Goal: Task Accomplishment & Management: Manage account settings

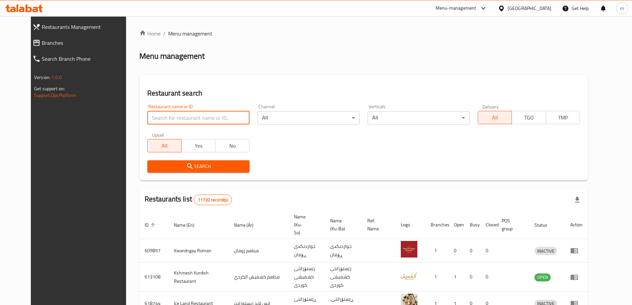
click at [175, 118] on input "search" at bounding box center [198, 117] width 102 height 13
paste input "706332"
click at [181, 122] on input "706332" at bounding box center [198, 117] width 102 height 13
type input "706332"
click button "Search" at bounding box center [198, 166] width 102 height 12
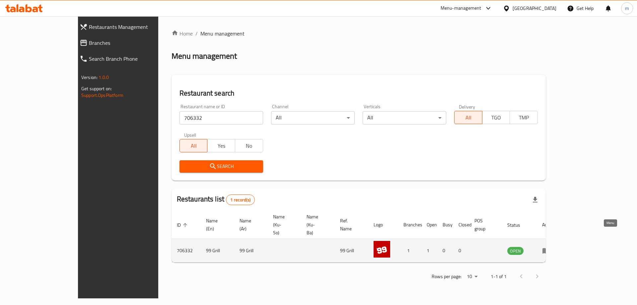
click at [548, 249] on icon "enhanced table" at bounding box center [547, 250] width 2 height 3
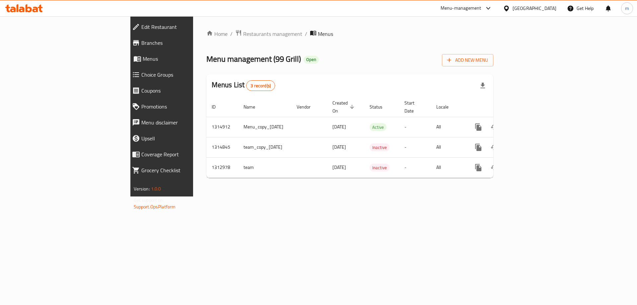
click at [141, 74] on span "Choice Groups" at bounding box center [186, 75] width 90 height 8
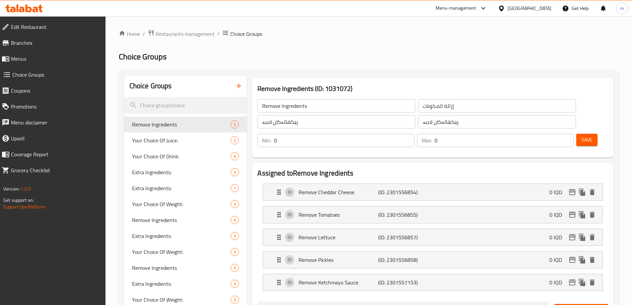
click at [233, 89] on button "button" at bounding box center [239, 86] width 16 height 16
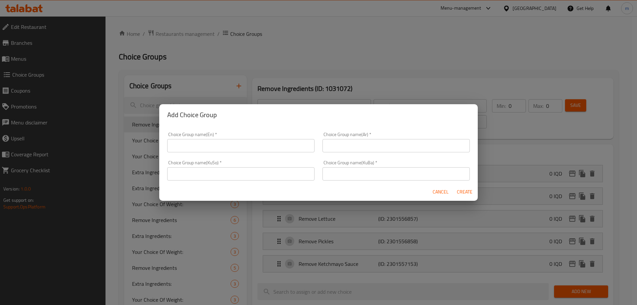
click at [277, 171] on input "text" at bounding box center [240, 173] width 147 height 13
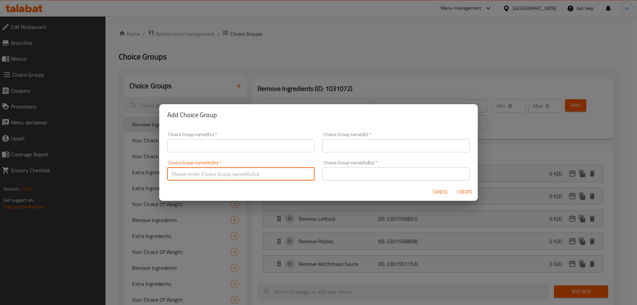
paste input "شێوازی پێشکەش کردن:"
type input "شێوازی پێشکەش کردن:"
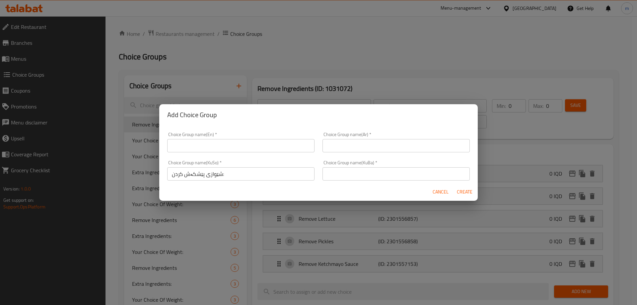
click at [336, 181] on div "Choice Group name(KuBa)   * Choice Group name(KuBa) *" at bounding box center [395, 170] width 155 height 28
click at [336, 170] on input "text" at bounding box center [395, 173] width 147 height 13
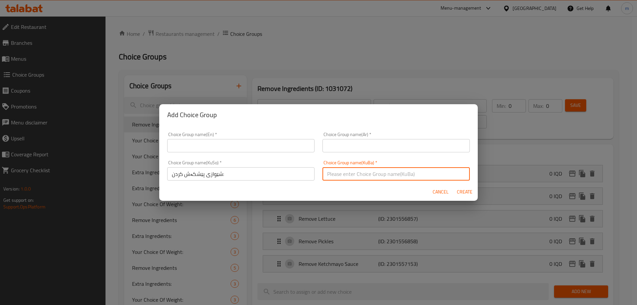
paste input "شێوازی پێشکەش کردن:"
type input "شێوازی پێشکەش کردن:"
click at [331, 147] on input "text" at bounding box center [395, 145] width 147 height 13
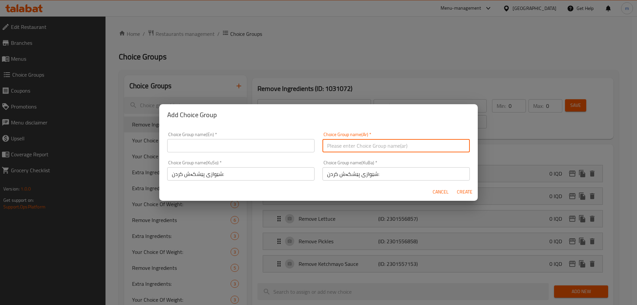
paste input "طريقة التقديم:"
type input "طريقة التقديم:"
click at [275, 137] on div "Choice Group name(En)   * Choice Group name(En) *" at bounding box center [240, 142] width 147 height 20
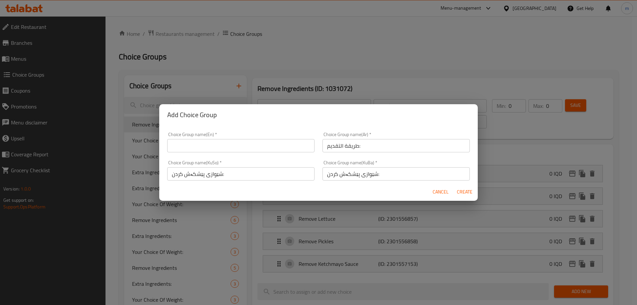
click at [276, 150] on input "text" at bounding box center [240, 145] width 147 height 13
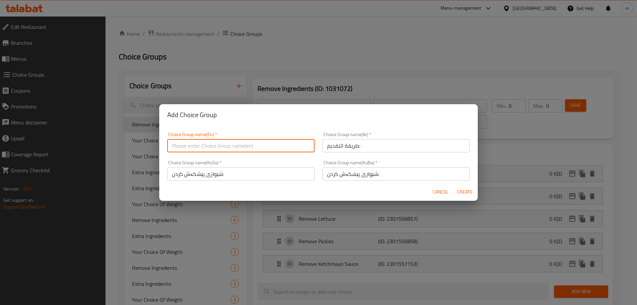
paste input "How To Serve:"
type input "How To Serve:"
click at [463, 192] on span "Create" at bounding box center [464, 192] width 16 height 8
type input "How To Serve:"
type input "طريقة التقديم:"
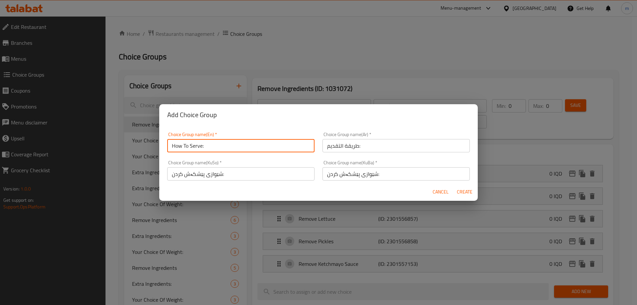
type input "شێوازی پێشکەش کردن:"
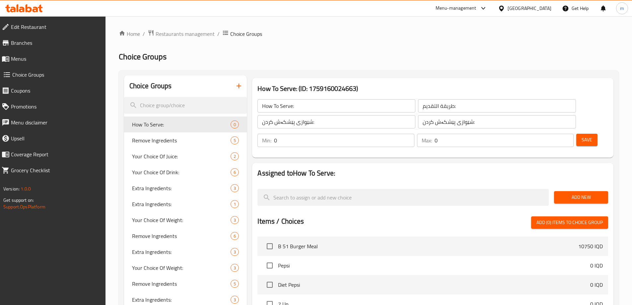
click at [555, 191] on button "Add New" at bounding box center [581, 197] width 54 height 12
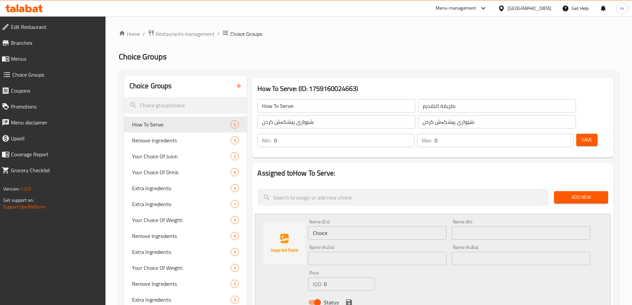
scroll to position [43, 0]
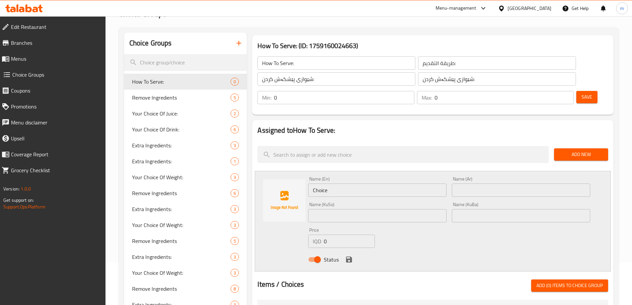
click at [356, 209] on input "text" at bounding box center [377, 215] width 138 height 13
paste input "بڕین لە نیوە"
type input "بڕین لە نیوە"
click at [488, 209] on input "text" at bounding box center [521, 215] width 138 height 13
paste input "بڕین لە نیوە"
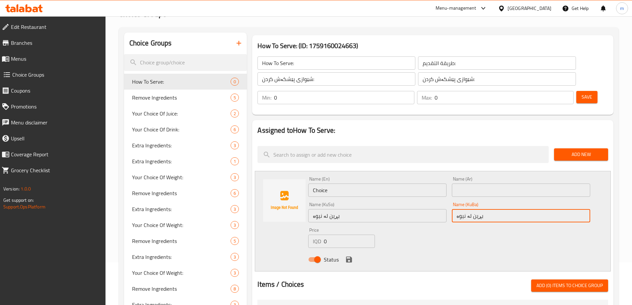
type input "بڕین لە نیوە"
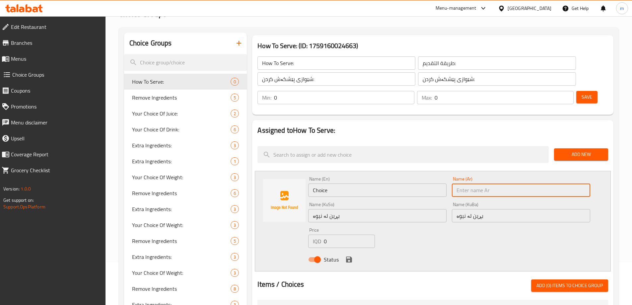
click at [478, 183] on input "text" at bounding box center [521, 189] width 138 height 13
paste input "قطع من النصف"
type input "قطع من النصف"
click at [416, 183] on input "Choice" at bounding box center [377, 189] width 138 height 13
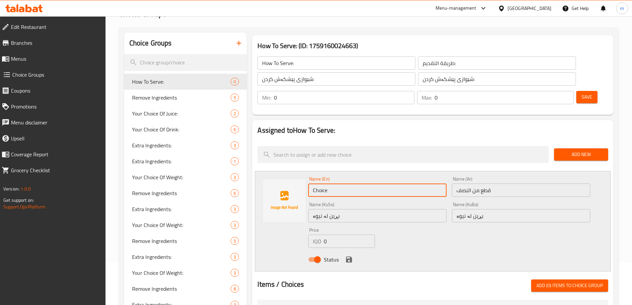
paste input "Cut In Half"
drag, startPoint x: 363, startPoint y: 169, endPoint x: 267, endPoint y: 169, distance: 95.8
click at [267, 171] on div "Name (En) ChoiceCut In Half Name (En) Name (Ar) قطع من النصف Name (Ar) Name (Ku…" at bounding box center [433, 221] width 356 height 100
click at [335, 183] on input "ChoiceCut In Half" at bounding box center [377, 189] width 138 height 13
paste input "text"
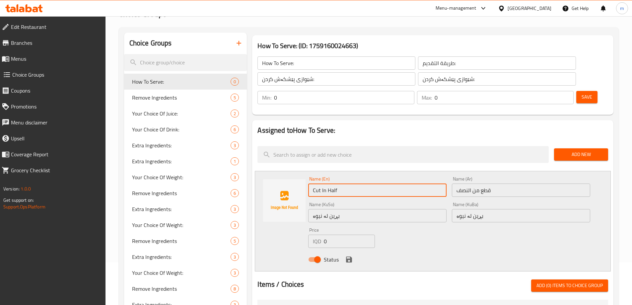
type input "Cut In Half"
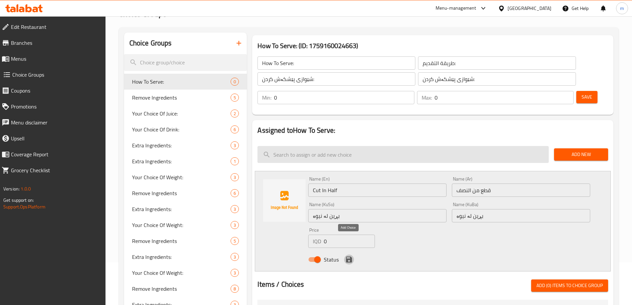
drag, startPoint x: 345, startPoint y: 242, endPoint x: 406, endPoint y: 164, distance: 99.0
click at [345, 255] on icon "save" at bounding box center [349, 259] width 8 height 8
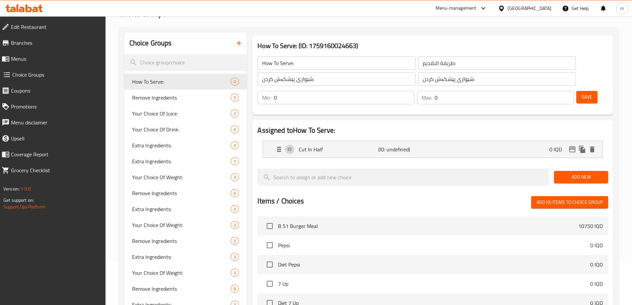
click at [576, 91] on button "Save" at bounding box center [586, 97] width 21 height 12
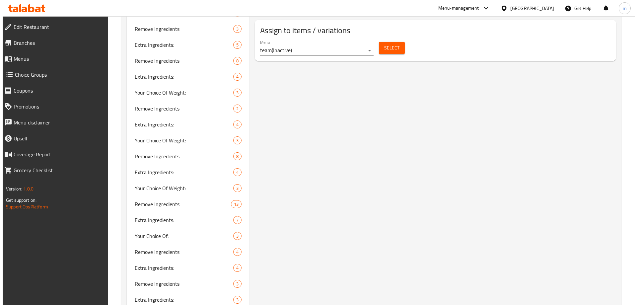
scroll to position [353, 0]
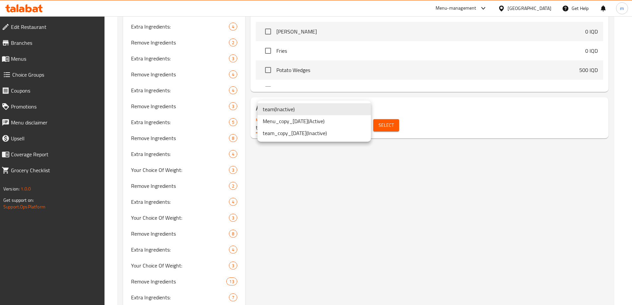
drag, startPoint x: 320, startPoint y: 107, endPoint x: 321, endPoint y: 111, distance: 4.0
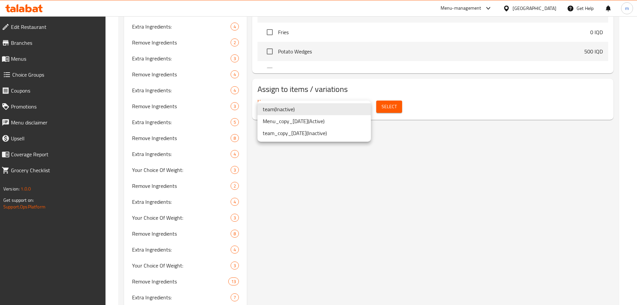
click at [308, 123] on li "Menu_copy_[DATE] ( Active )" at bounding box center [313, 121] width 113 height 12
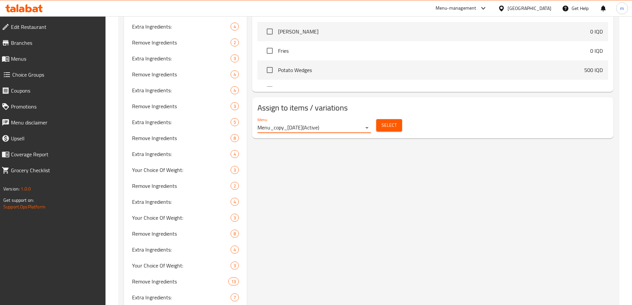
click at [383, 119] on button "Select" at bounding box center [389, 125] width 26 height 12
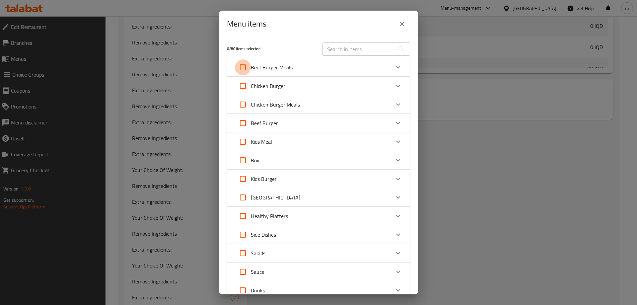
click at [241, 71] on input "Expand" at bounding box center [243, 67] width 16 height 16
checkbox input "true"
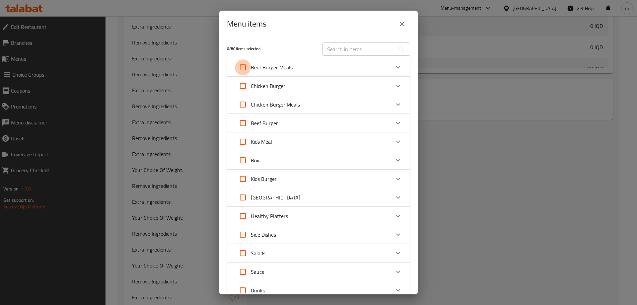
checkbox input "true"
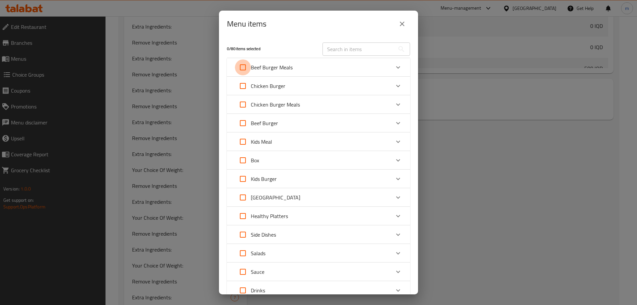
checkbox input "true"
click at [243, 84] on input "Expand" at bounding box center [243, 86] width 16 height 16
checkbox input "true"
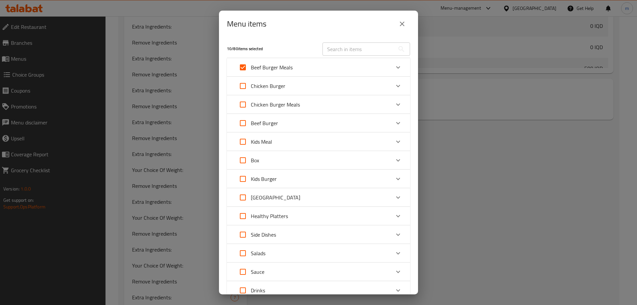
checkbox input "true"
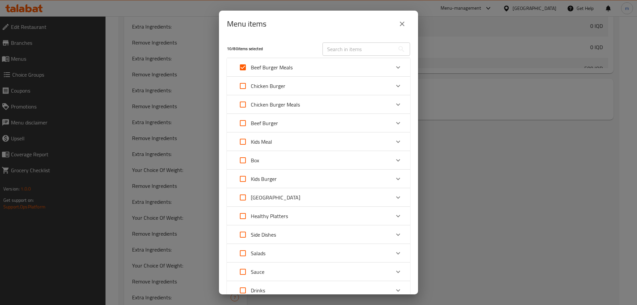
checkbox input "true"
click at [244, 102] on input "Expand" at bounding box center [243, 105] width 16 height 16
checkbox input "true"
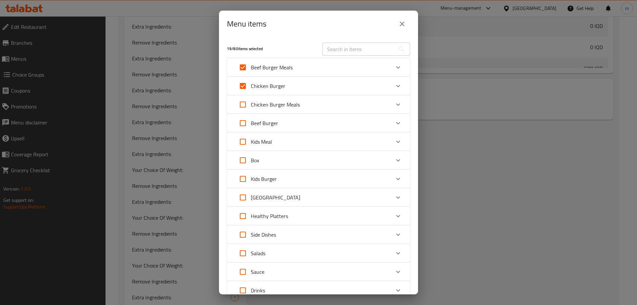
checkbox input "true"
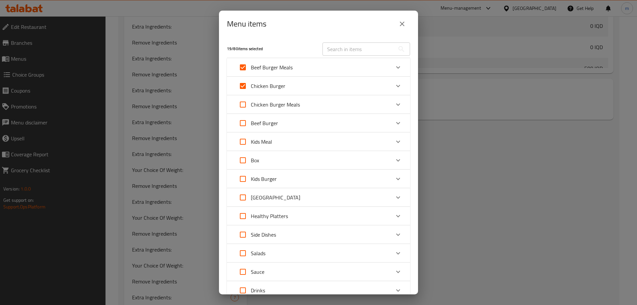
checkbox input "true"
click at [245, 122] on input "Expand" at bounding box center [243, 123] width 16 height 16
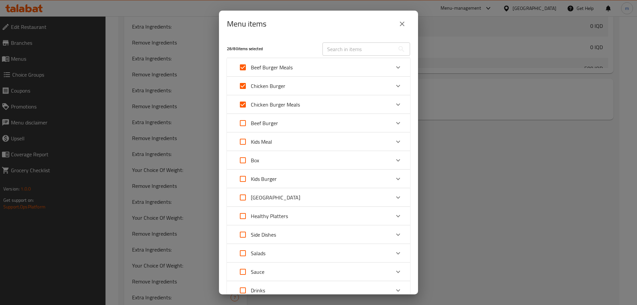
checkbox input "true"
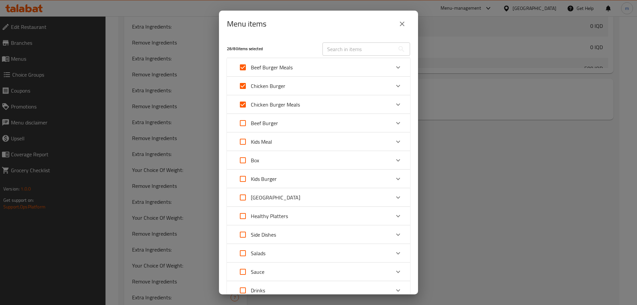
checkbox input "true"
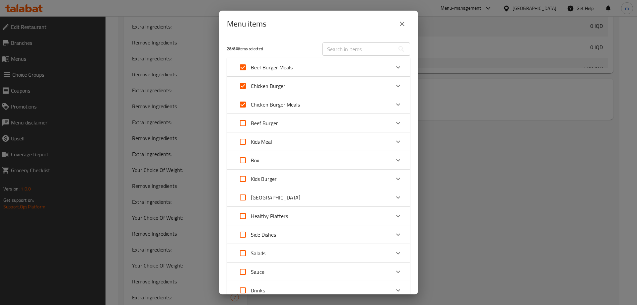
checkbox input "true"
click at [243, 138] on input "Expand" at bounding box center [243, 142] width 16 height 16
checkbox input "true"
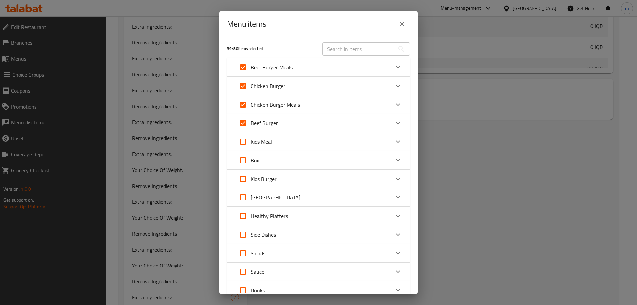
checkbox input "true"
click at [245, 179] on input "Expand" at bounding box center [243, 179] width 16 height 16
checkbox input "true"
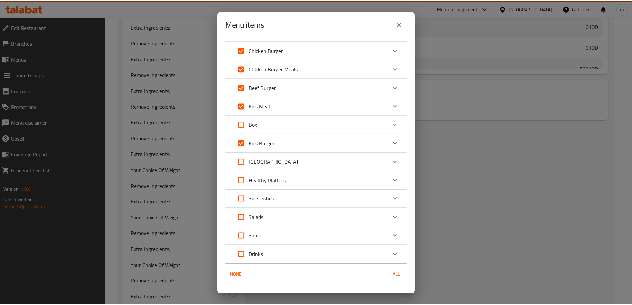
scroll to position [51, 0]
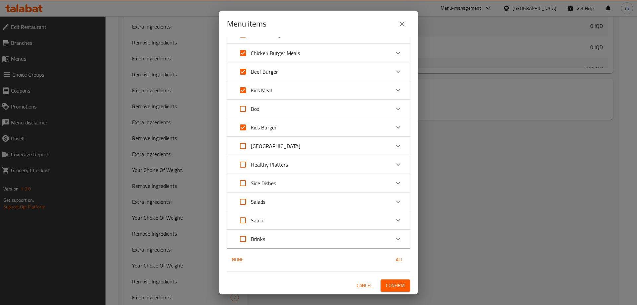
click at [390, 281] on span "Confirm" at bounding box center [395, 285] width 19 height 8
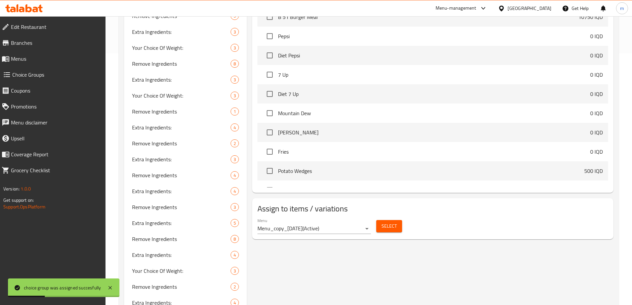
scroll to position [198, 0]
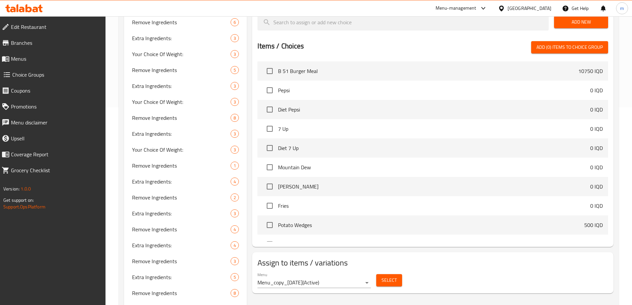
click at [31, 77] on span "Choice Groups" at bounding box center [56, 75] width 88 height 8
click at [50, 55] on span "Menus" at bounding box center [55, 59] width 89 height 8
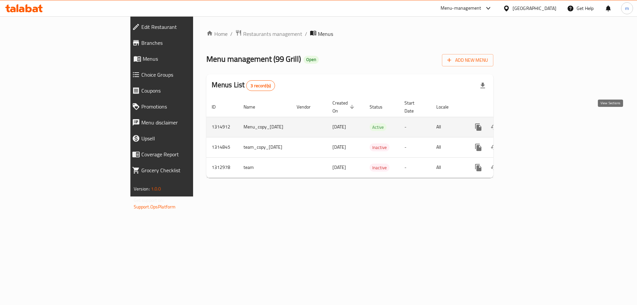
click at [529, 124] on icon "enhanced table" at bounding box center [526, 127] width 6 height 6
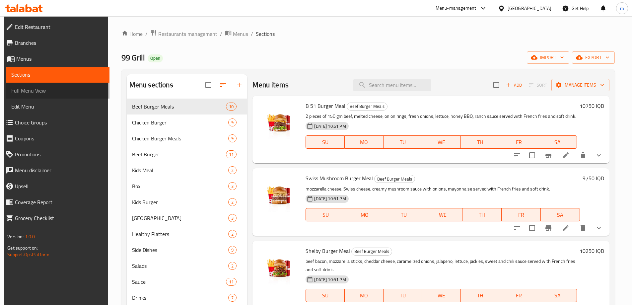
click at [39, 88] on span "Full Menu View" at bounding box center [57, 91] width 93 height 8
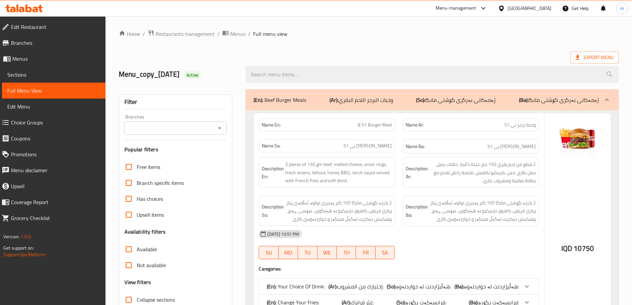
click at [178, 125] on input "Branches" at bounding box center [170, 127] width 88 height 9
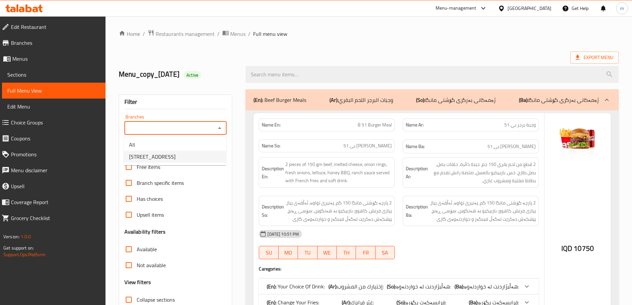
click at [157, 154] on span "[STREET_ADDRESS]" at bounding box center [152, 157] width 46 height 8
type input "[STREET_ADDRESS]"
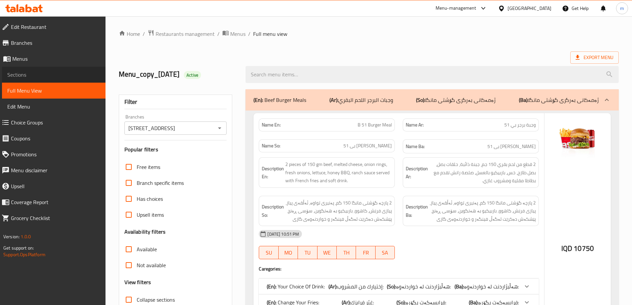
click at [49, 78] on link "Sections" at bounding box center [53, 75] width 103 height 16
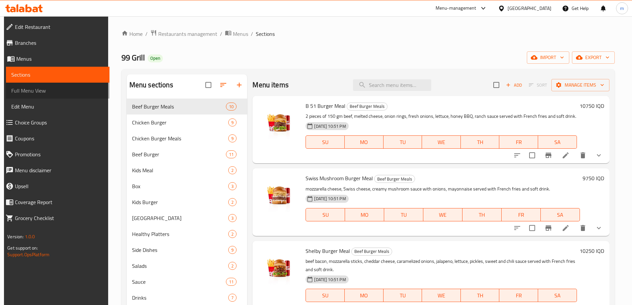
click at [42, 97] on link "Full Menu View" at bounding box center [57, 91] width 103 height 16
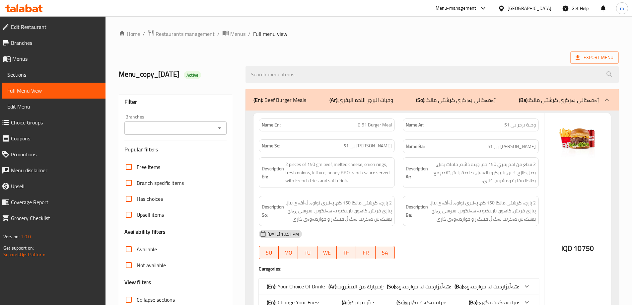
click at [219, 126] on icon "Open" at bounding box center [220, 128] width 8 height 8
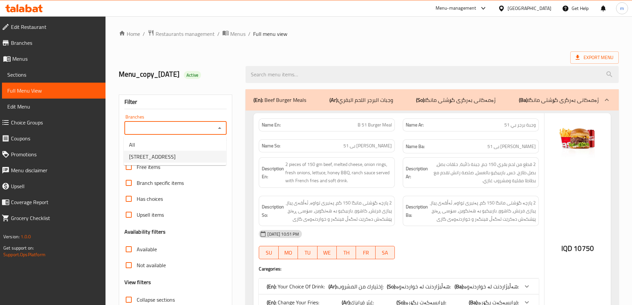
click at [166, 158] on span "[STREET_ADDRESS]" at bounding box center [152, 157] width 46 height 8
type input "[STREET_ADDRESS]"
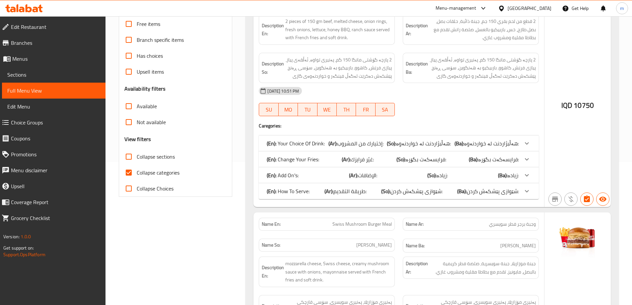
scroll to position [155, 0]
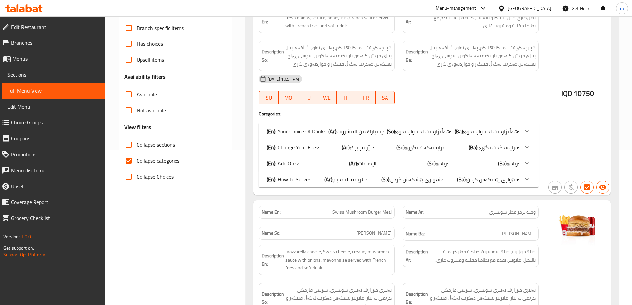
drag, startPoint x: 143, startPoint y: 163, endPoint x: 134, endPoint y: 147, distance: 19.0
click at [143, 163] on span "Collapse categories" at bounding box center [158, 161] width 43 height 8
click at [137, 163] on input "Collapse categories" at bounding box center [129, 161] width 16 height 16
checkbox input "false"
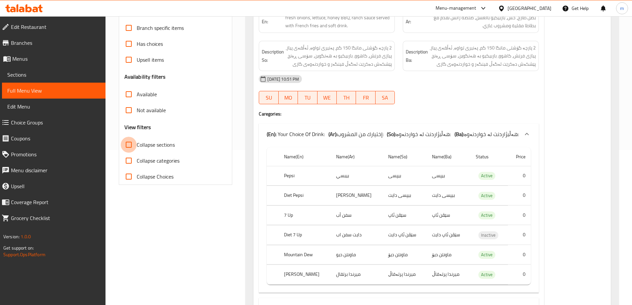
click at [134, 146] on input "Collapse sections" at bounding box center [129, 145] width 16 height 16
checkbox input "true"
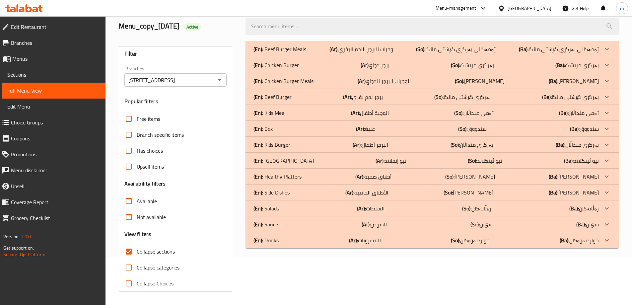
click at [135, 259] on input "Collapse categories" at bounding box center [129, 267] width 16 height 16
checkbox input "true"
click at [268, 145] on p "(En): Kids Burger" at bounding box center [271, 145] width 37 height 8
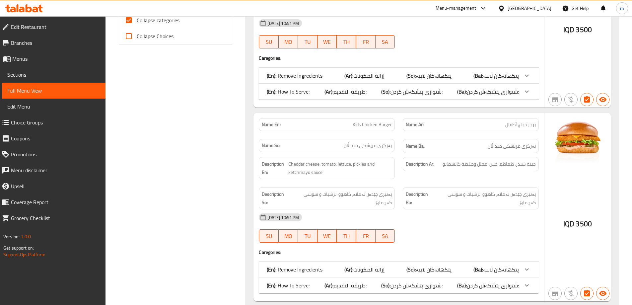
scroll to position [357, 0]
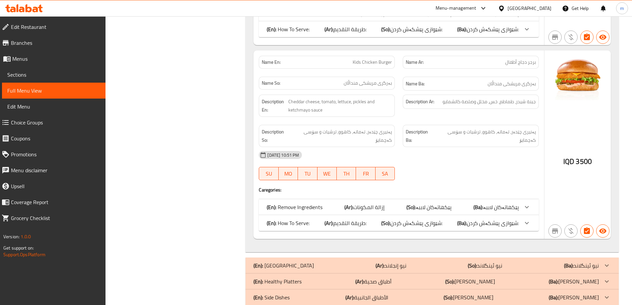
click at [289, 219] on p "(En): How To Serve:" at bounding box center [288, 223] width 43 height 8
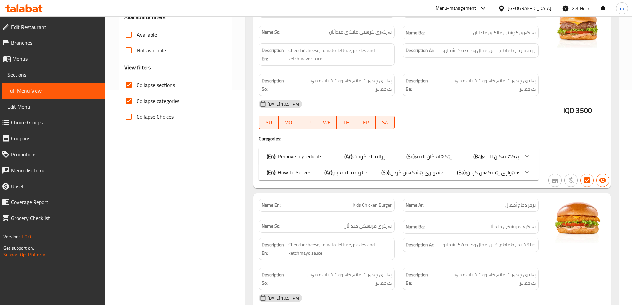
scroll to position [203, 0]
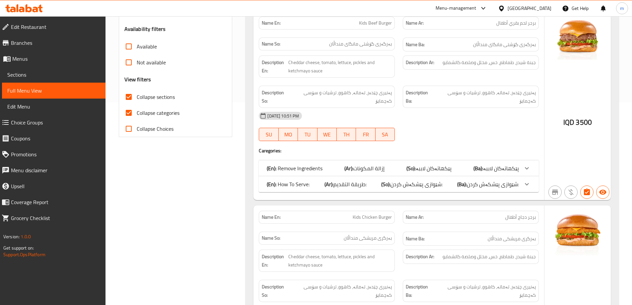
click at [297, 180] on p "(En): How To Serve:" at bounding box center [288, 184] width 43 height 8
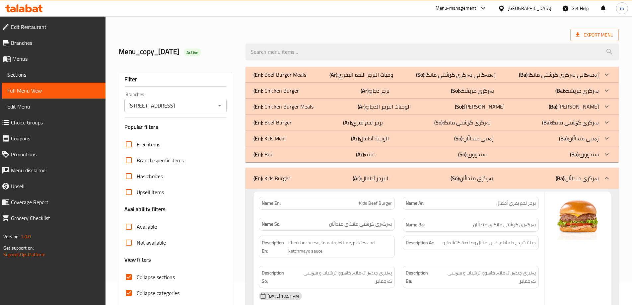
scroll to position [0, 0]
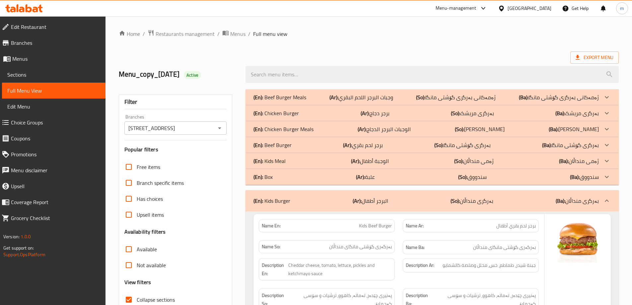
click at [296, 162] on div "(En): Kids Meal (Ar): الوجبة ‌أطفال (So): ژەمی منداڵان (Ba): ژەمی منداڵان" at bounding box center [425, 161] width 345 height 8
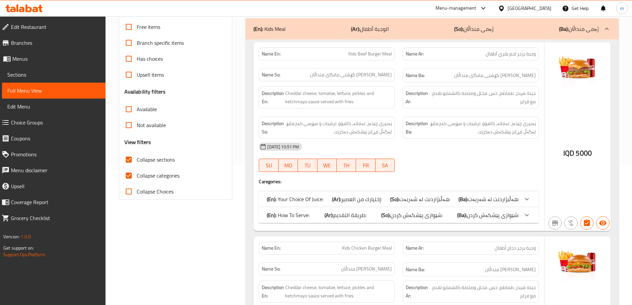
scroll to position [155, 0]
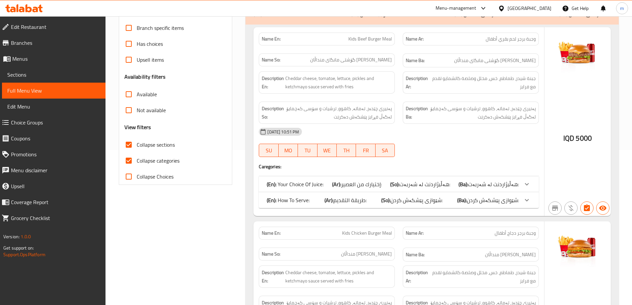
click at [296, 197] on p "(En): How To Serve:" at bounding box center [288, 200] width 43 height 8
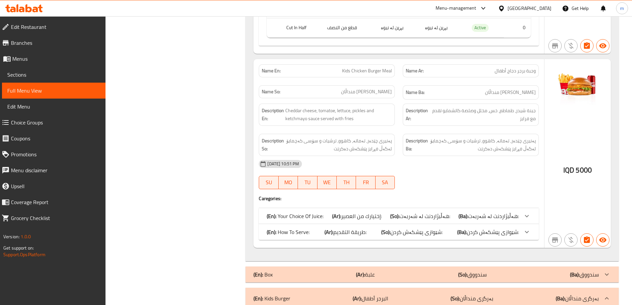
scroll to position [387, 0]
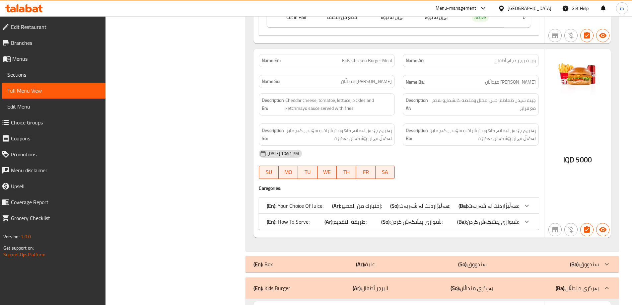
click at [314, 218] on div "(En): How To Serve: (Ar): طريقة التقديم: (So): شێوازی پێشکەش کردن: (Ba): شێوازی…" at bounding box center [393, 222] width 252 height 8
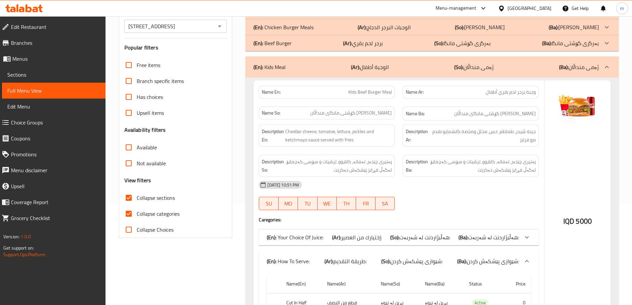
scroll to position [77, 0]
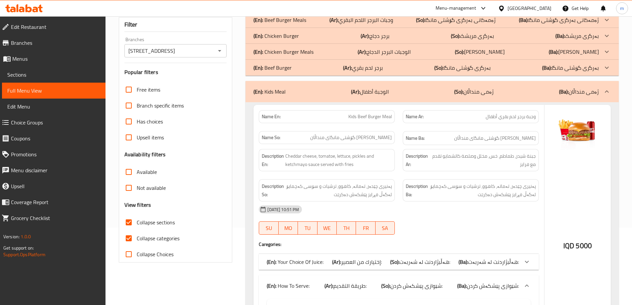
drag, startPoint x: 289, startPoint y: 65, endPoint x: 295, endPoint y: 73, distance: 10.2
click at [289, 65] on p "(En): Beef Burger" at bounding box center [272, 68] width 38 height 8
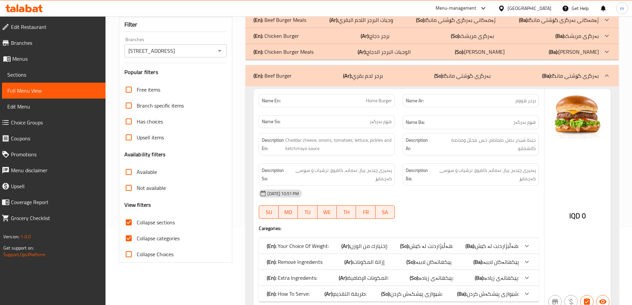
scroll to position [232, 0]
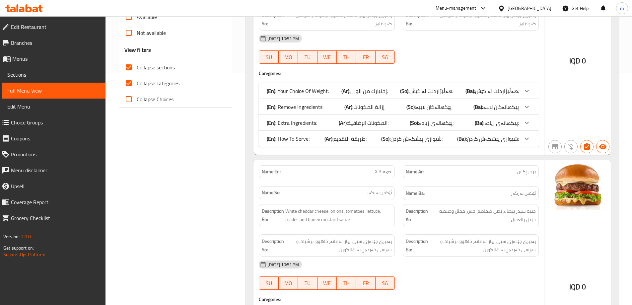
click at [287, 135] on p "(En): How To Serve:" at bounding box center [288, 139] width 43 height 8
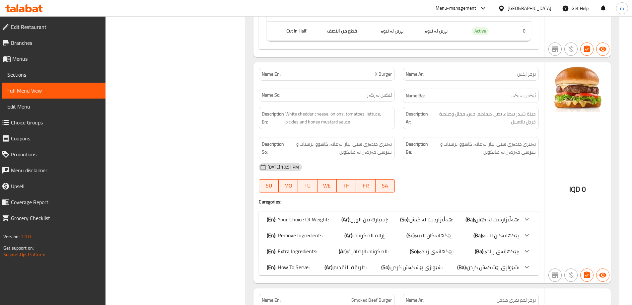
scroll to position [464, 0]
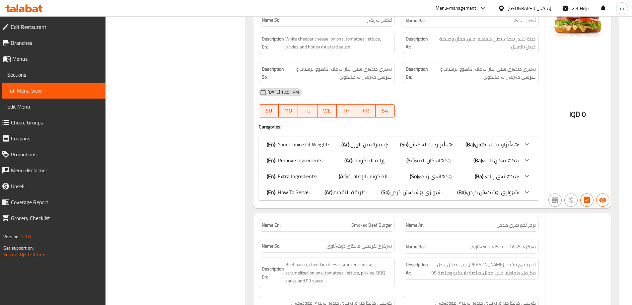
drag, startPoint x: 332, startPoint y: 191, endPoint x: 341, endPoint y: 192, distance: 8.7
click at [332, 191] on b "(Ar):" at bounding box center [328, 192] width 9 height 10
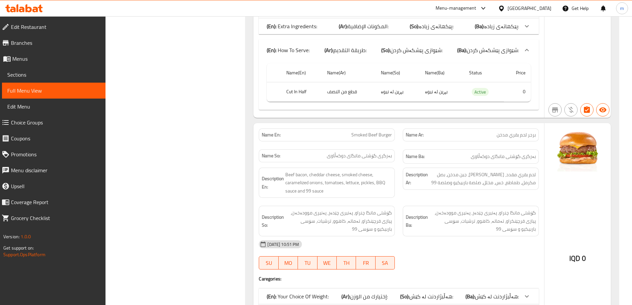
scroll to position [696, 0]
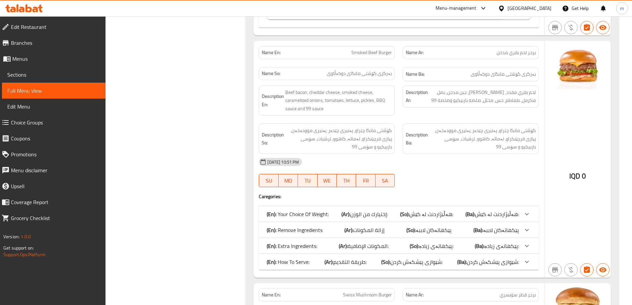
click at [330, 256] on div "(En): How To Serve: (Ar): طريقة التقديم: (So): شێوازی پێشکەش کردن: (Ba): شێوازی…" at bounding box center [399, 262] width 280 height 16
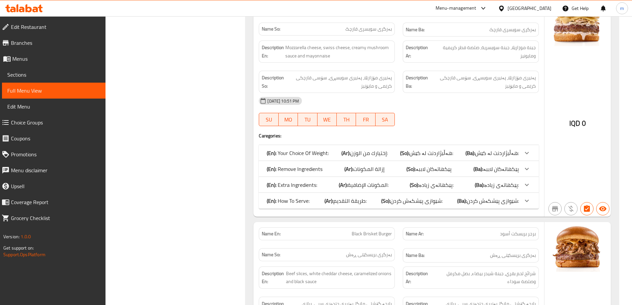
scroll to position [1083, 0]
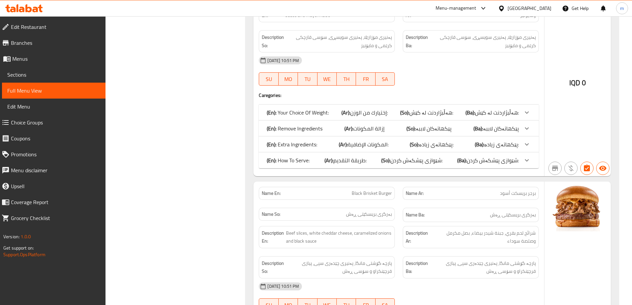
click at [315, 161] on div "(En): How To Serve: (Ar): طريقة التقديم: (So): شێوازی پێشکەش کردن: (Ba): شێوازی…" at bounding box center [393, 160] width 252 height 8
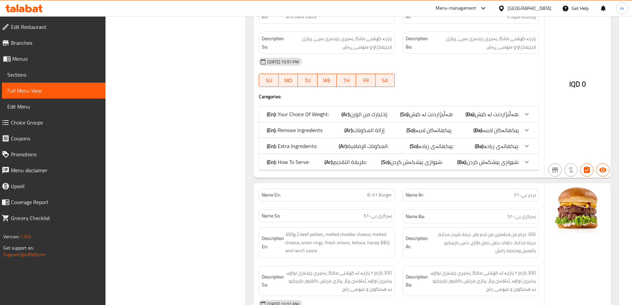
scroll to position [1393, 0]
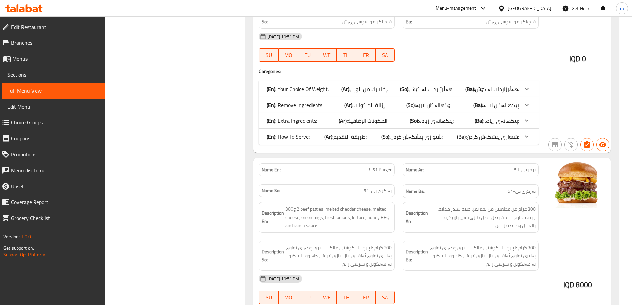
drag, startPoint x: 302, startPoint y: 133, endPoint x: 331, endPoint y: 153, distance: 35.1
click at [302, 133] on p "(En): How To Serve:" at bounding box center [288, 137] width 43 height 8
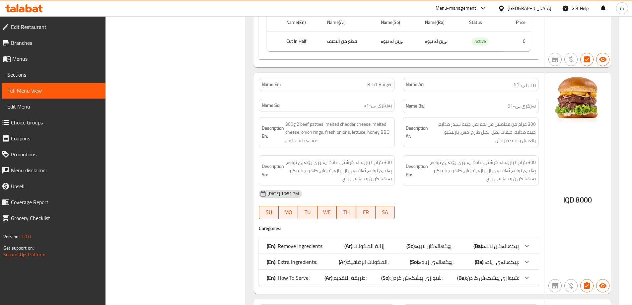
scroll to position [1625, 0]
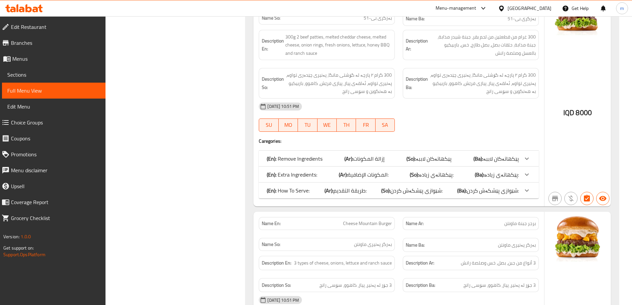
click at [351, 192] on span "طريقة التقديم:" at bounding box center [349, 190] width 33 height 10
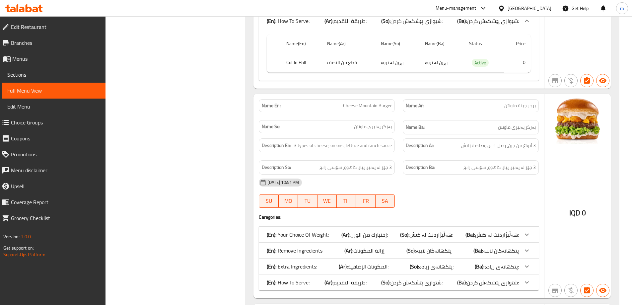
scroll to position [1857, 0]
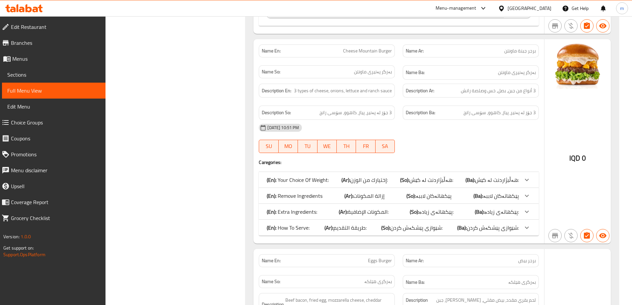
click at [337, 223] on span "طريقة التقديم:" at bounding box center [349, 228] width 33 height 10
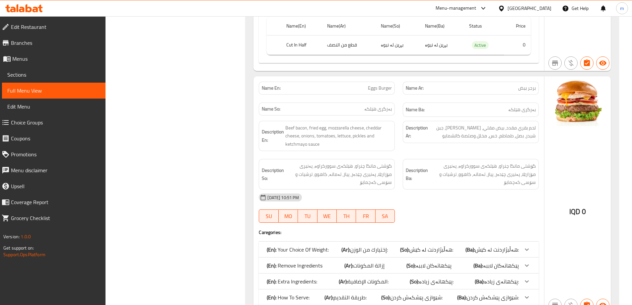
scroll to position [2321, 0]
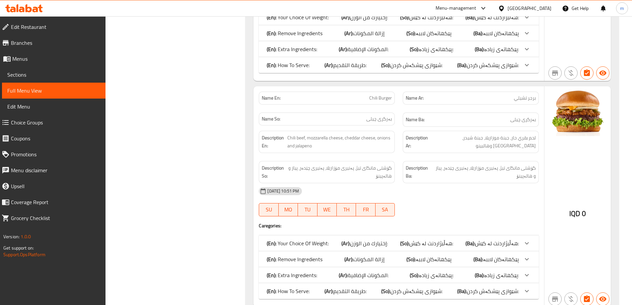
click at [345, 69] on span "طريقة التقديم:" at bounding box center [349, 65] width 33 height 10
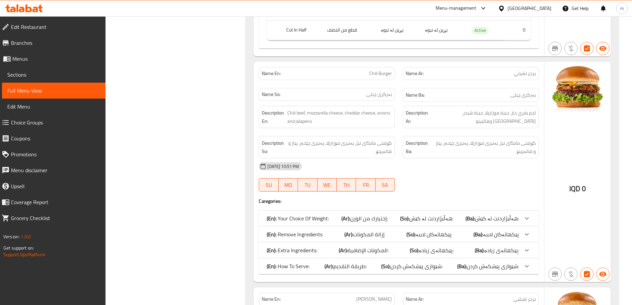
scroll to position [2476, 0]
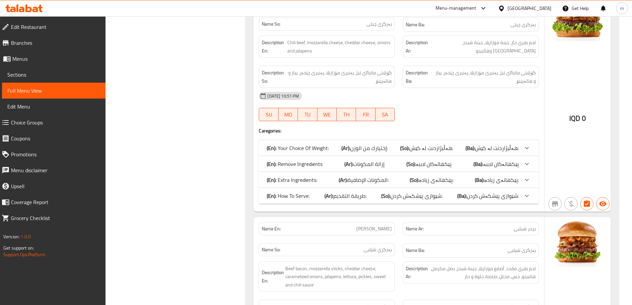
click at [351, 200] on span "طريقة التقديم:" at bounding box center [349, 196] width 33 height 10
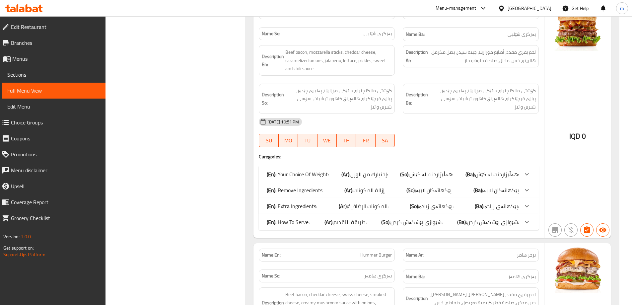
scroll to position [2786, 0]
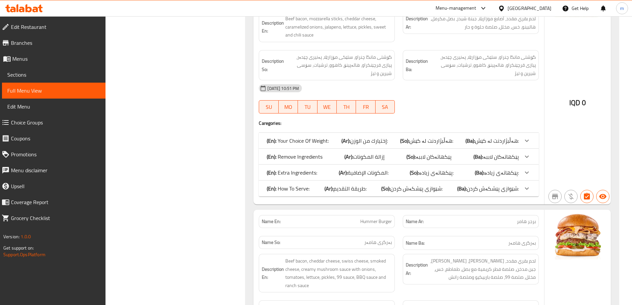
click at [356, 183] on span "طريقة التقديم:" at bounding box center [349, 188] width 33 height 10
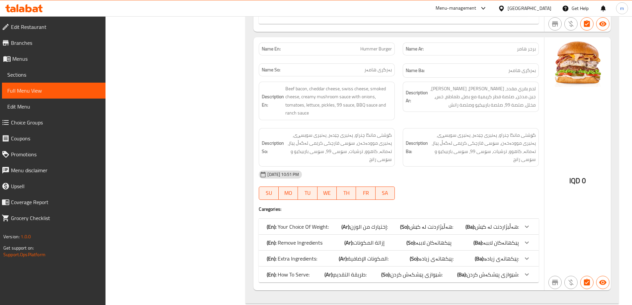
scroll to position [3095, 0]
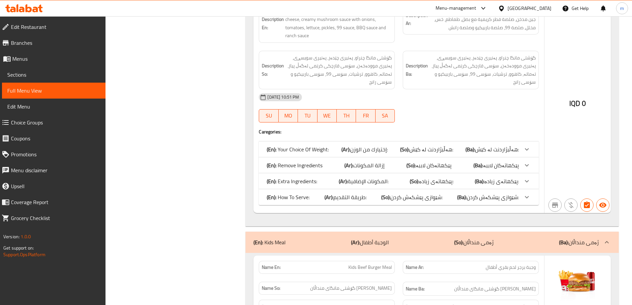
click at [338, 192] on span "طريقة التقديم:" at bounding box center [349, 197] width 33 height 10
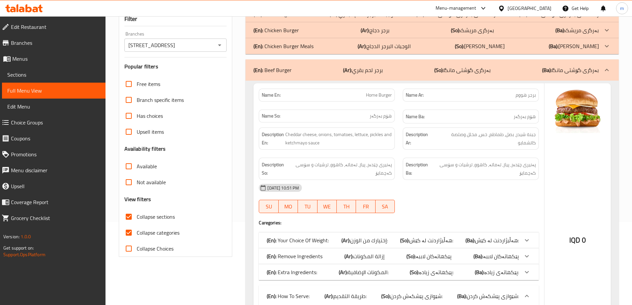
scroll to position [0, 0]
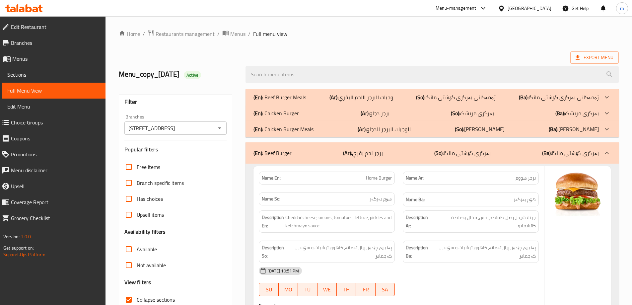
click at [424, 127] on div "(En): Chicken Burger Meals (Ar): الوجبات البرجر الدجاج (So): ژەمی بەرگری مریشک …" at bounding box center [425, 129] width 345 height 8
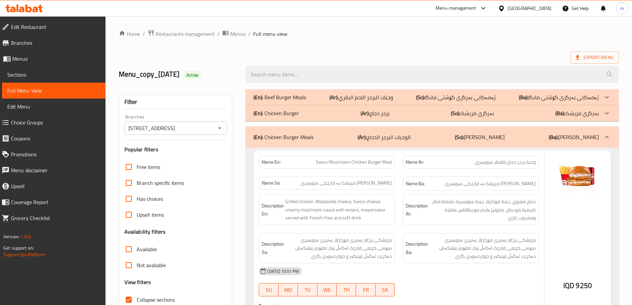
scroll to position [232, 0]
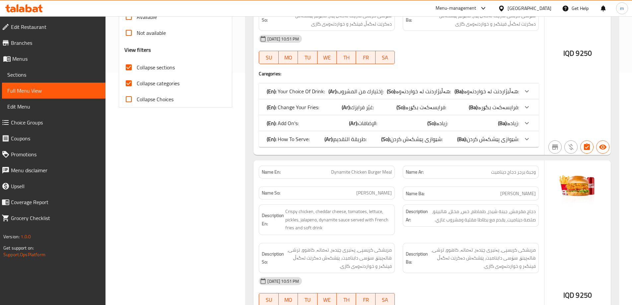
click at [341, 145] on div "(En): How To Serve: (Ar): طريقة التقديم: (So): شێوازی پێشکەش کردن: (Ba): شێوازی…" at bounding box center [399, 139] width 280 height 16
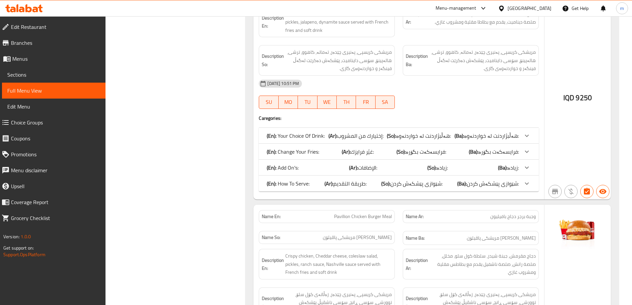
scroll to position [542, 0]
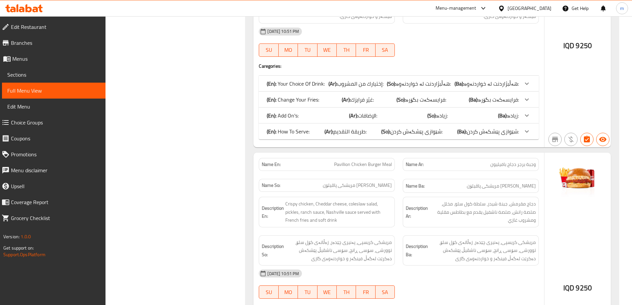
click at [356, 136] on span "طريقة التقديم:" at bounding box center [349, 131] width 33 height 10
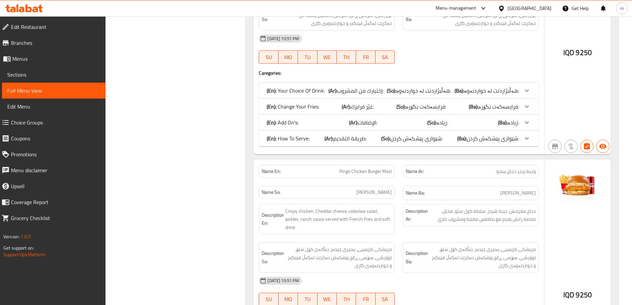
scroll to position [851, 0]
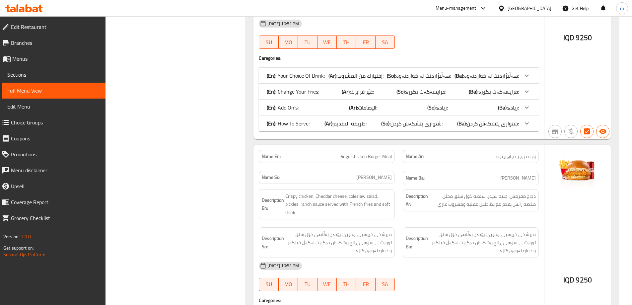
click at [349, 123] on span "طريقة التقديم:" at bounding box center [349, 123] width 33 height 10
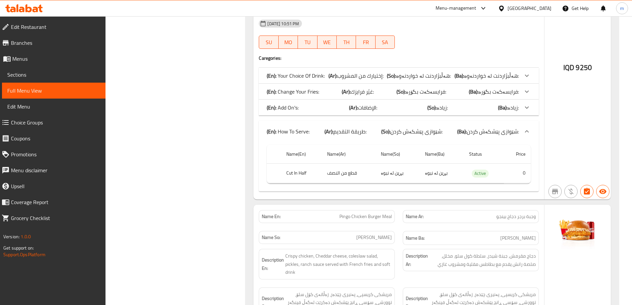
scroll to position [1083, 0]
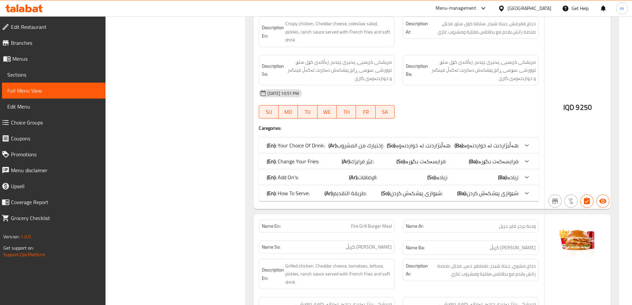
click at [364, 193] on span "طريقة التقديم:" at bounding box center [349, 193] width 33 height 10
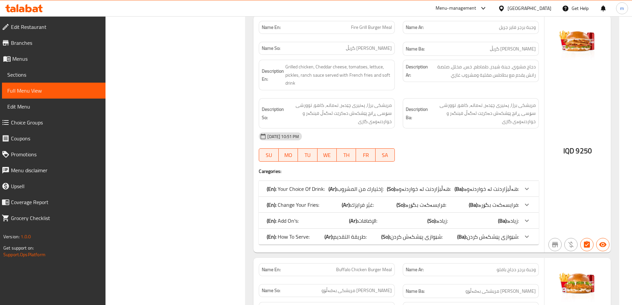
scroll to position [1393, 0]
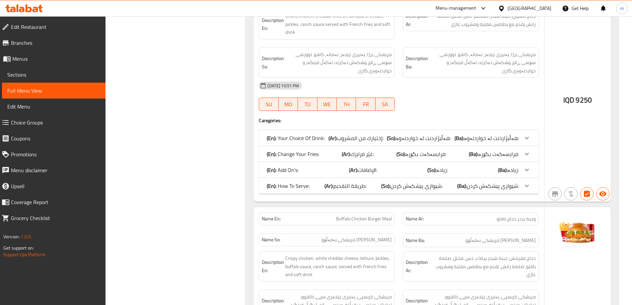
click at [369, 189] on div "(En): How To Serve: (Ar): طريقة التقديم: (So): شێوازی پێشکەش کردن: (Ba): شێوازی…" at bounding box center [393, 186] width 252 height 8
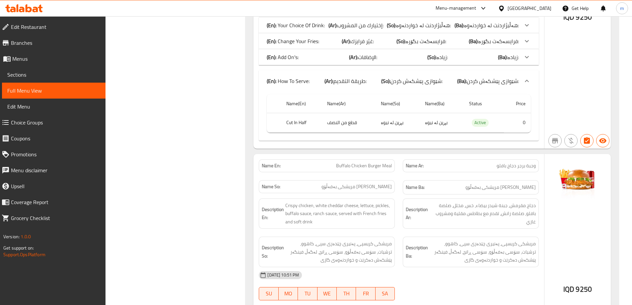
scroll to position [1625, 0]
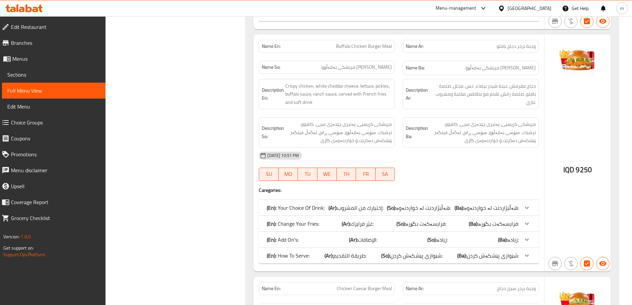
click at [383, 255] on b "(So):" at bounding box center [385, 255] width 9 height 10
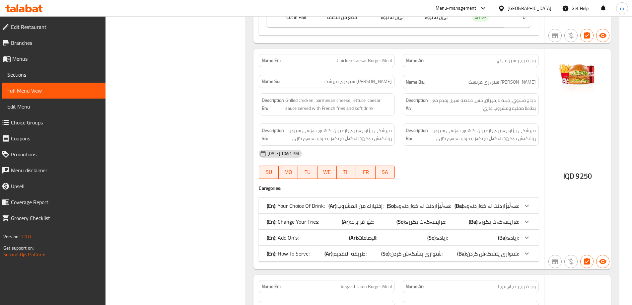
scroll to position [2012, 0]
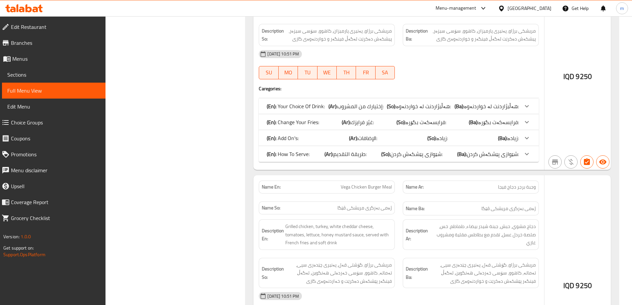
click at [324, 154] on div "(En): How To Serve: (Ar): طريقة التقديم: (So): شێوازی پێشکەش کردن: (Ba): شێوازی…" at bounding box center [393, 154] width 252 height 8
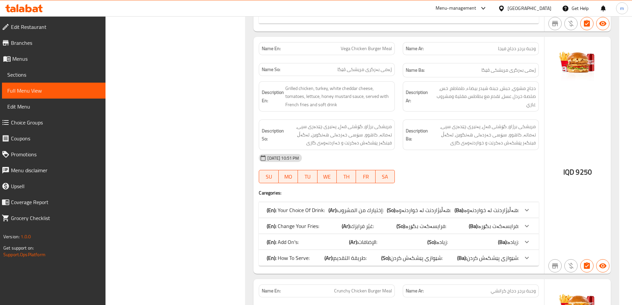
scroll to position [2244, 0]
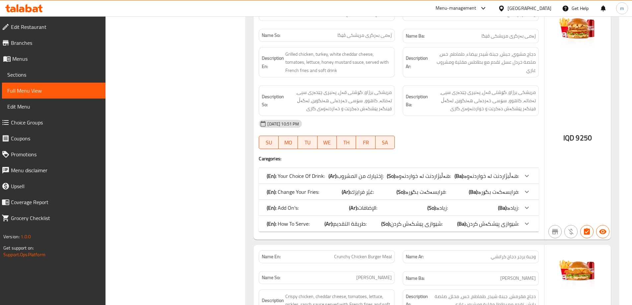
click at [360, 219] on span "طريقة التقديم:" at bounding box center [349, 224] width 33 height 10
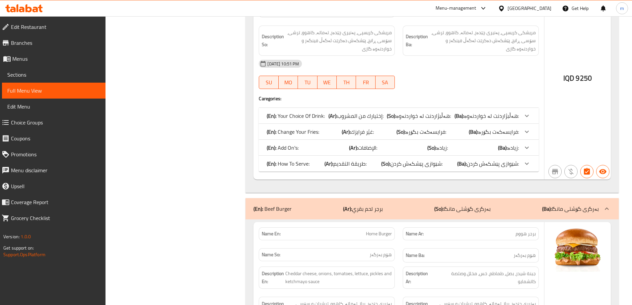
scroll to position [2631, 0]
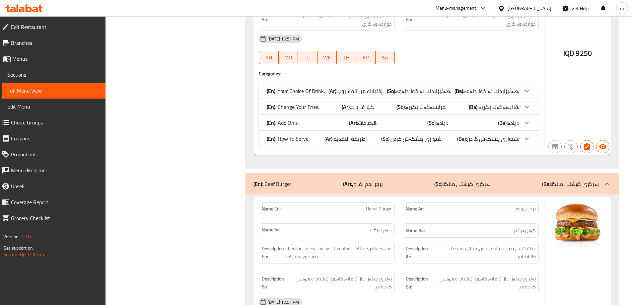
drag, startPoint x: 313, startPoint y: 141, endPoint x: 355, endPoint y: 238, distance: 106.5
click at [313, 140] on div "(En): How To Serve: (Ar): طريقة التقديم: (So): شێوازی پێشکەش کردن: (Ba): شێوازی…" at bounding box center [393, 139] width 252 height 8
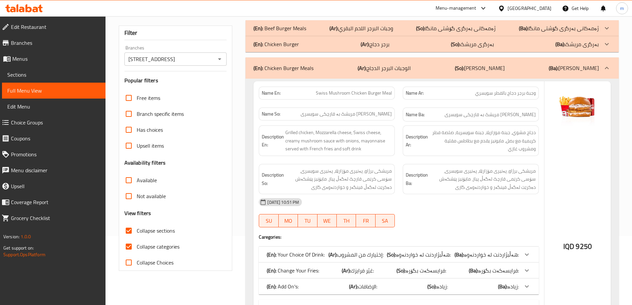
scroll to position [0, 0]
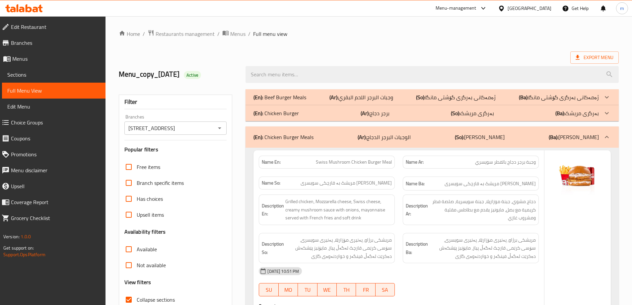
click at [349, 116] on div "(En): Chicken Burger (Ar): برجر دجاج (So): بەرگری مریشک (Ba): بەرگری مریشک" at bounding box center [425, 113] width 345 height 8
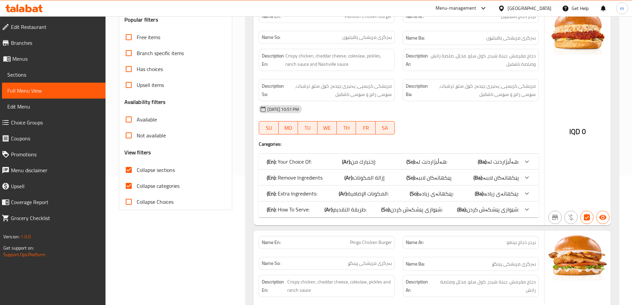
scroll to position [155, 0]
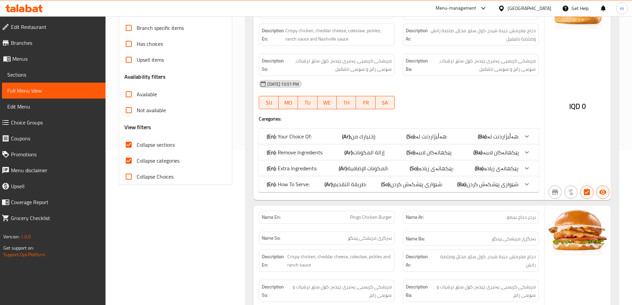
click at [337, 187] on span "طريقة التقديم:" at bounding box center [349, 184] width 33 height 10
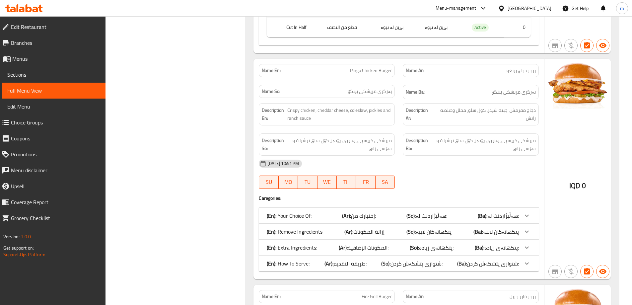
scroll to position [387, 0]
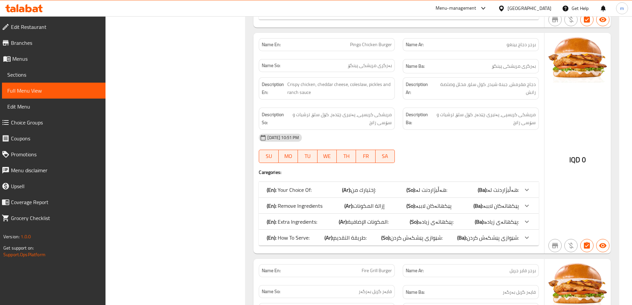
click at [344, 235] on span "طريقة التقديم:" at bounding box center [349, 237] width 33 height 10
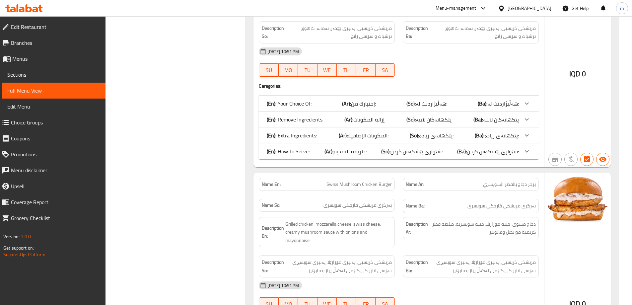
scroll to position [774, 0]
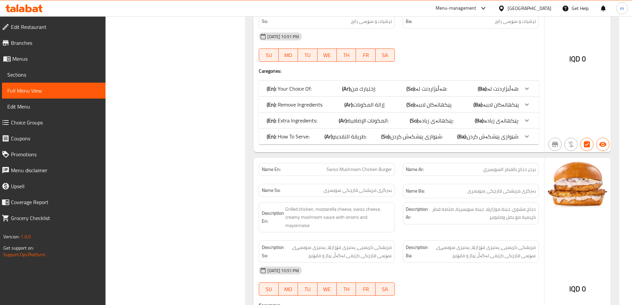
drag, startPoint x: 349, startPoint y: 137, endPoint x: 372, endPoint y: 148, distance: 25.7
click at [349, 136] on span "طريقة التقديم:" at bounding box center [349, 136] width 33 height 10
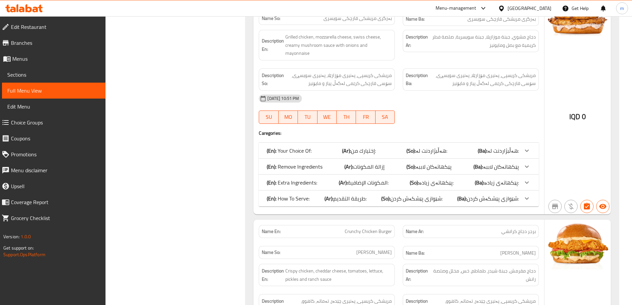
scroll to position [1006, 0]
click at [375, 194] on div "(En): How To Serve: (Ar): طريقة التقديم: (So): شێوازی پێشکەش کردن: (Ba): شێوازی…" at bounding box center [393, 198] width 252 height 8
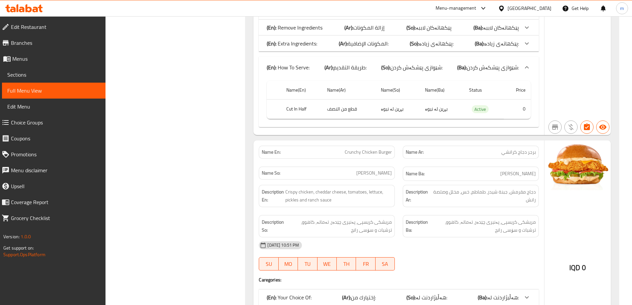
scroll to position [1238, 0]
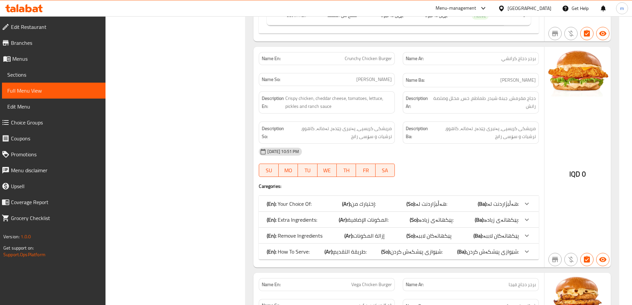
click at [342, 243] on div "(En): How To Serve: (Ar): طريقة التقديم: (So): شێوازی پێشکەش کردن: (Ba): شێوازی…" at bounding box center [399, 251] width 280 height 16
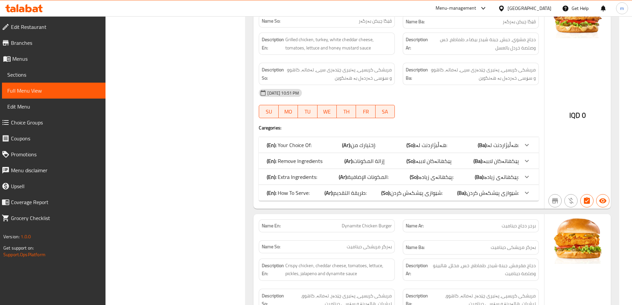
scroll to position [1625, 0]
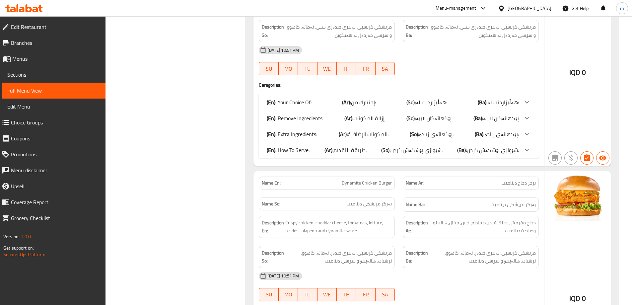
click at [332, 145] on b "(Ar):" at bounding box center [328, 150] width 9 height 10
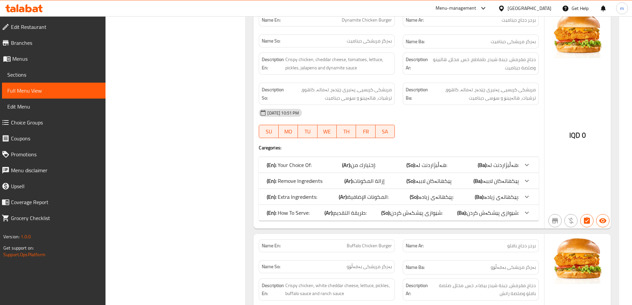
scroll to position [1857, 0]
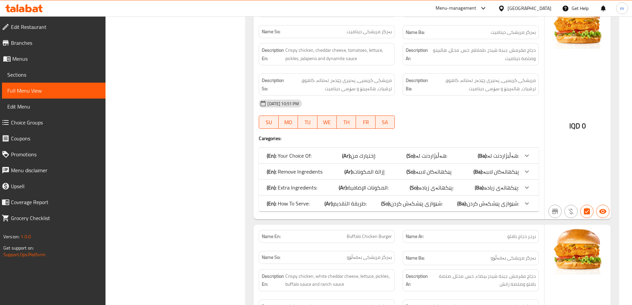
click at [355, 198] on span "طريقة التقديم:" at bounding box center [349, 203] width 33 height 10
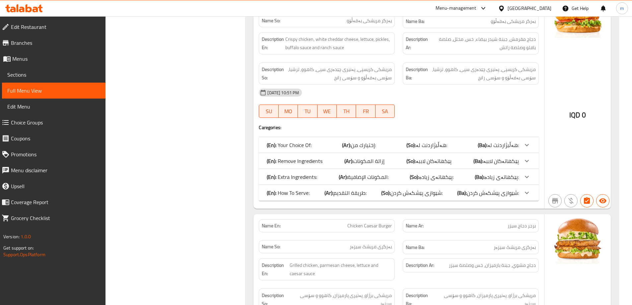
scroll to position [2166, 0]
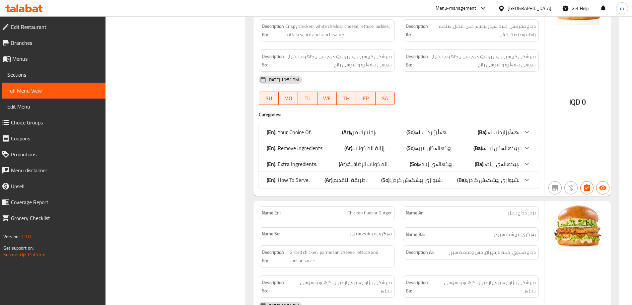
click at [325, 175] on b "(Ar):" at bounding box center [328, 180] width 9 height 10
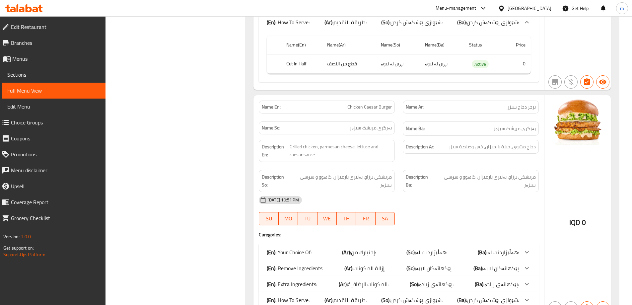
scroll to position [2399, 0]
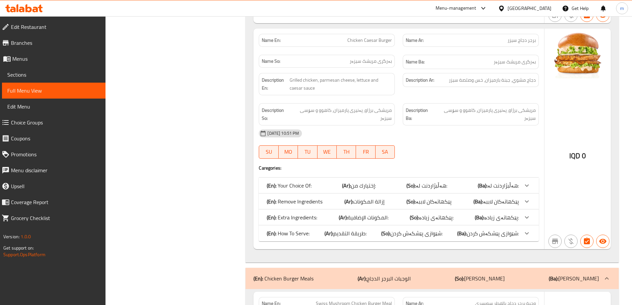
click at [334, 228] on span "طريقة التقديم:" at bounding box center [349, 233] width 33 height 10
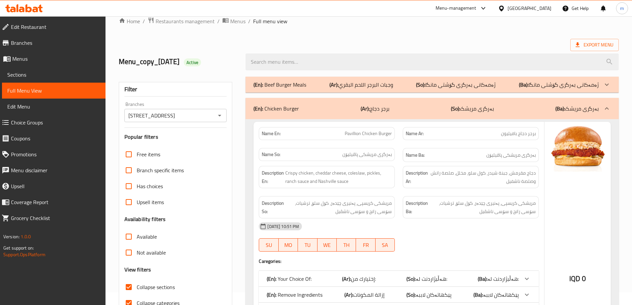
scroll to position [0, 0]
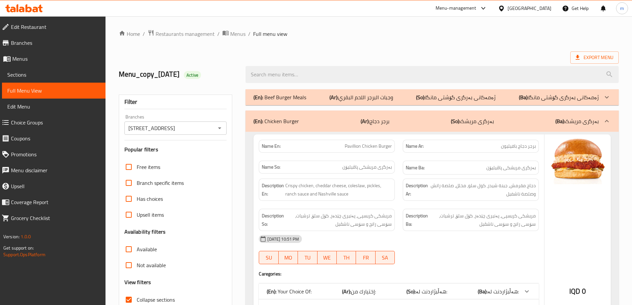
click at [336, 99] on b "(Ar):" at bounding box center [333, 97] width 9 height 10
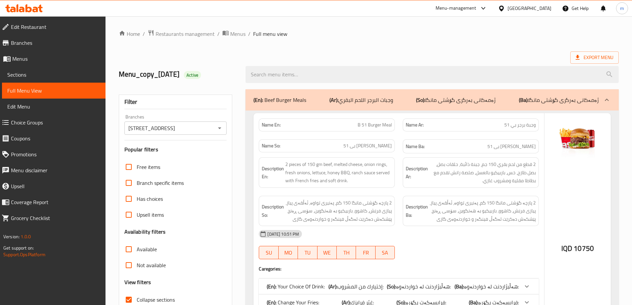
scroll to position [155, 0]
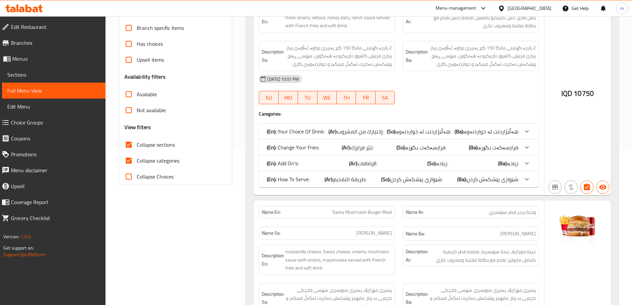
drag, startPoint x: 334, startPoint y: 181, endPoint x: 338, endPoint y: 182, distance: 4.7
click at [333, 181] on b "(Ar):" at bounding box center [328, 179] width 9 height 10
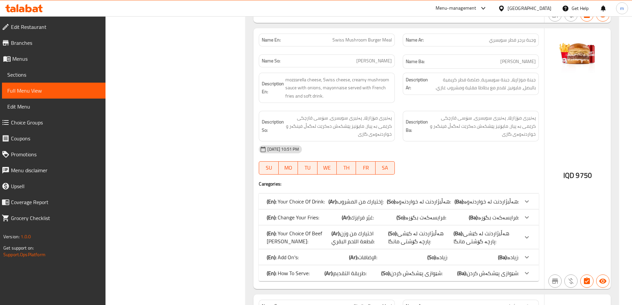
scroll to position [387, 0]
click at [325, 273] on b "(Ar):" at bounding box center [328, 273] width 9 height 10
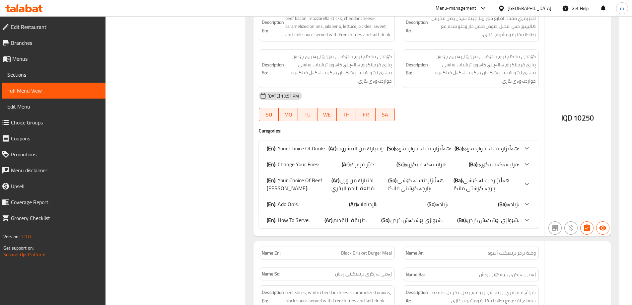
scroll to position [851, 0]
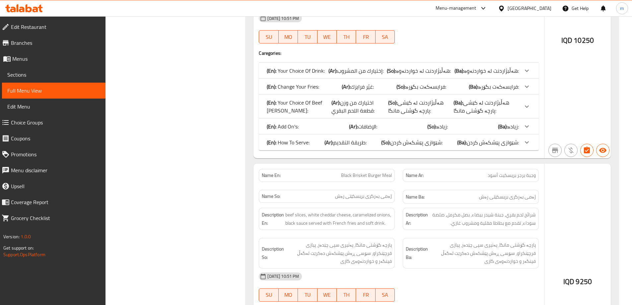
click at [332, 142] on b "(Ar):" at bounding box center [328, 142] width 9 height 10
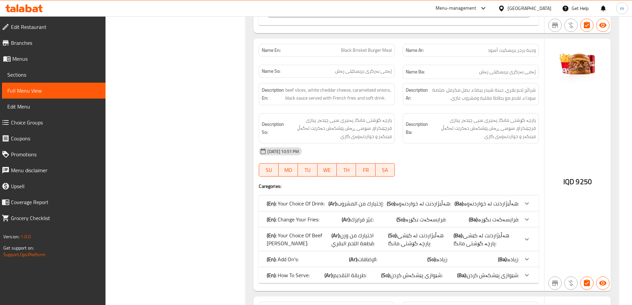
scroll to position [1083, 0]
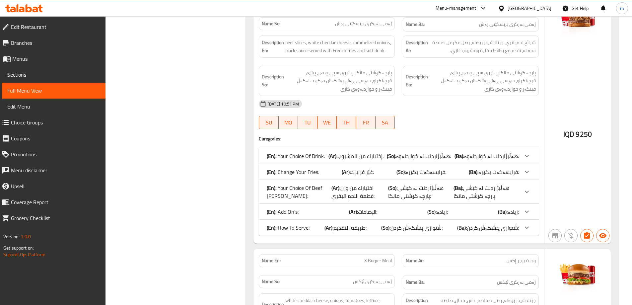
click at [343, 222] on div "(En): How To Serve: (Ar): طريقة التقديم: (So): شێوازی پێشکەش کردن: (Ba): شێوازی…" at bounding box center [399, 228] width 280 height 16
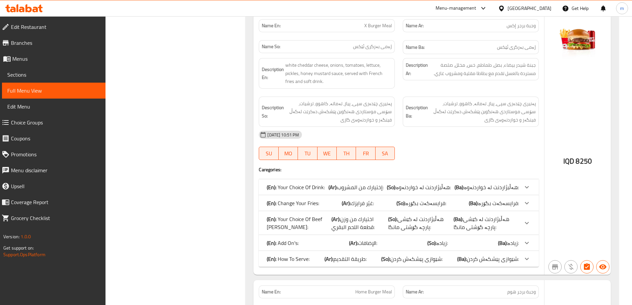
scroll to position [1393, 0]
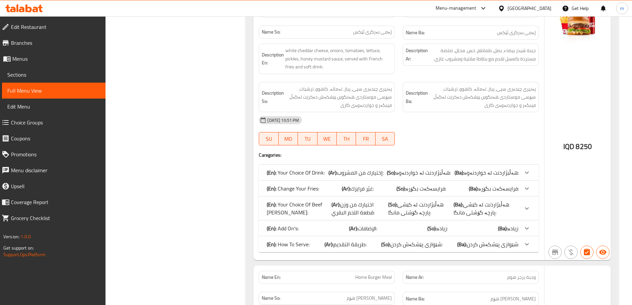
click at [320, 240] on div "(En): How To Serve: (Ar): طريقة التقديم: (So): شێوازی پێشکەش کردن: (Ba): شێوازی…" at bounding box center [393, 244] width 252 height 8
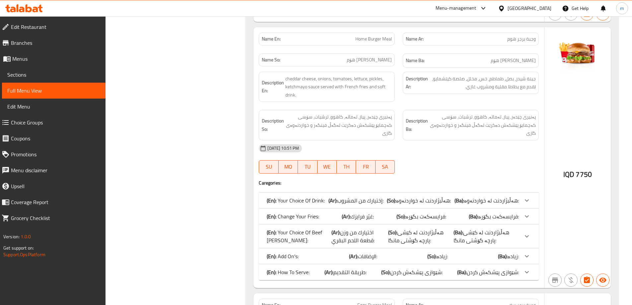
scroll to position [1702, 0]
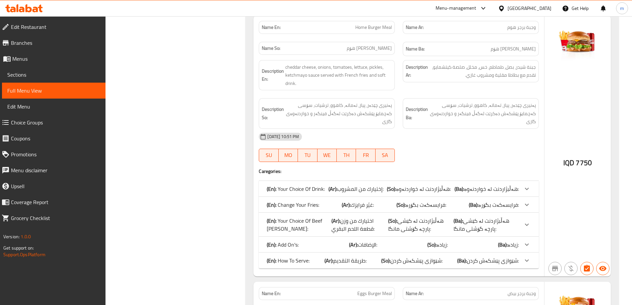
click at [335, 255] on span "طريقة التقديم:" at bounding box center [349, 260] width 33 height 10
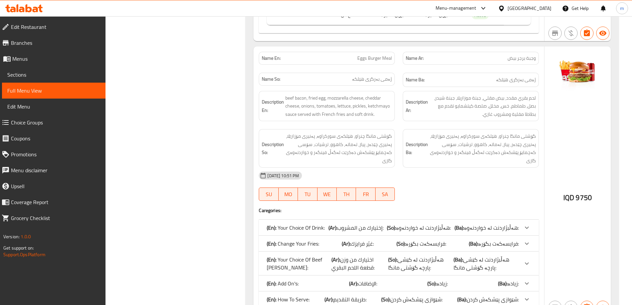
scroll to position [2012, 0]
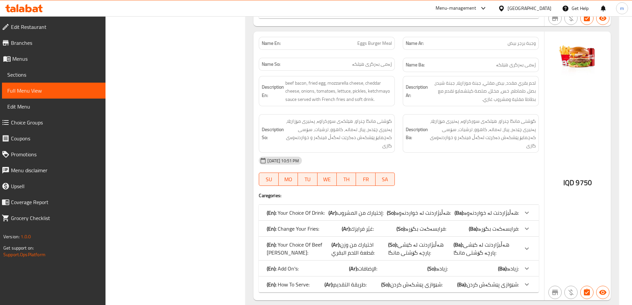
click at [329, 279] on b "(Ar):" at bounding box center [328, 284] width 9 height 10
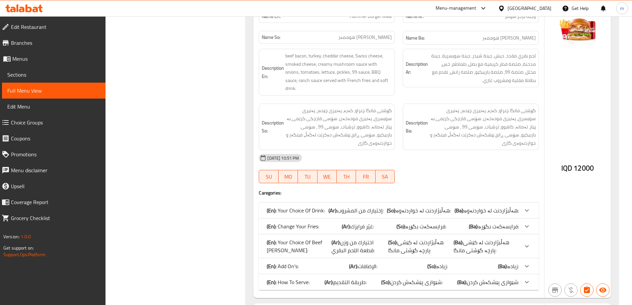
scroll to position [2399, 0]
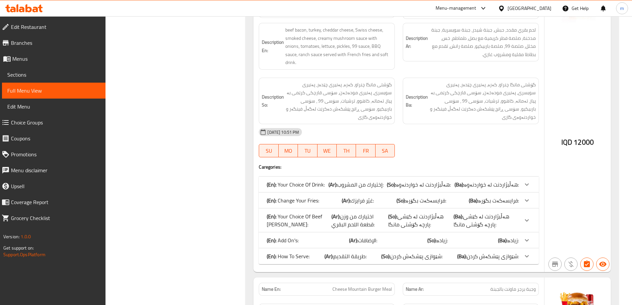
click at [333, 251] on b "(Ar):" at bounding box center [328, 256] width 9 height 10
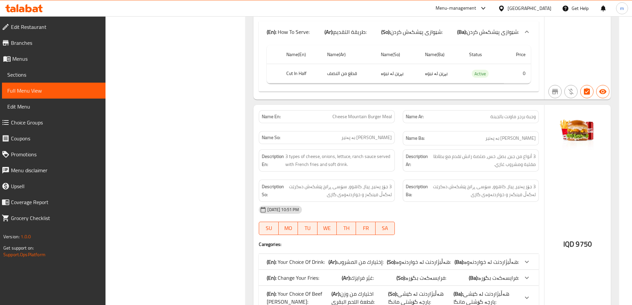
scroll to position [2708, 0]
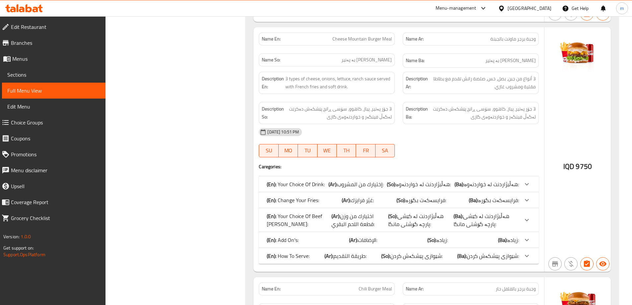
click at [336, 251] on span "طريقة التقديم:" at bounding box center [349, 256] width 33 height 10
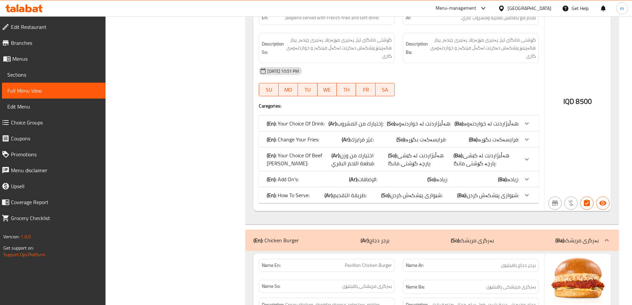
scroll to position [3095, 0]
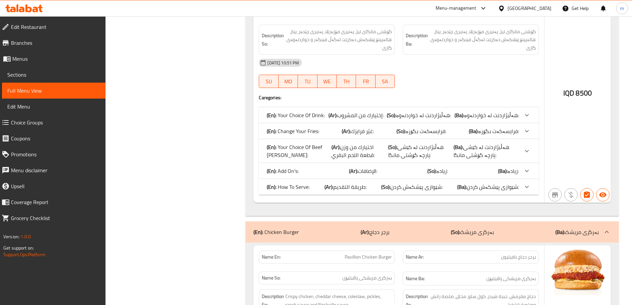
click at [333, 182] on b "(Ar):" at bounding box center [328, 187] width 9 height 10
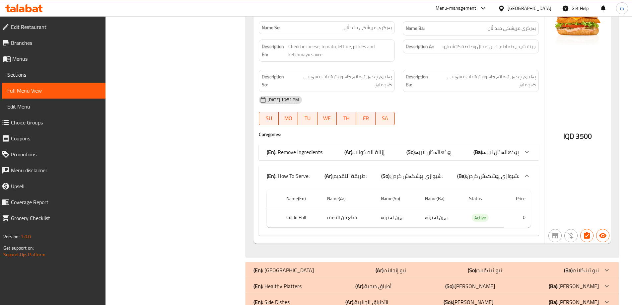
scroll to position [12576, 0]
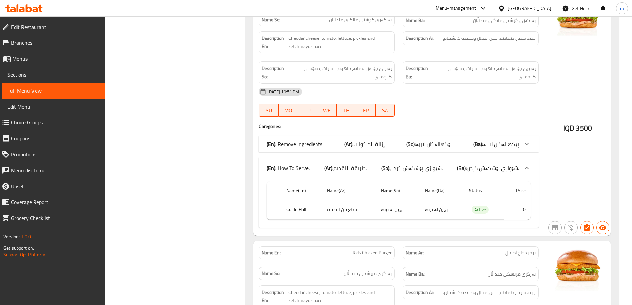
click at [568, 26] on div "IQD 3500" at bounding box center [577, 111] width 66 height 248
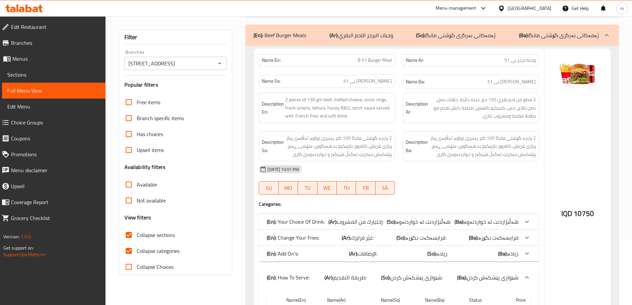
scroll to position [0, 0]
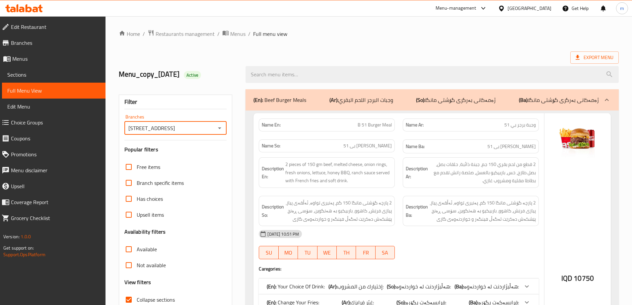
drag, startPoint x: 147, startPoint y: 129, endPoint x: 180, endPoint y: 129, distance: 33.8
click at [180, 129] on input "[STREET_ADDRESS]" at bounding box center [170, 127] width 88 height 9
